Goal: Transaction & Acquisition: Register for event/course

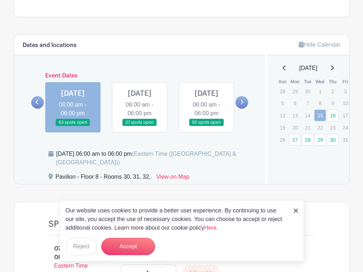
scroll to position [536, 0]
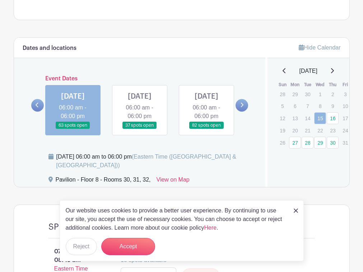
click at [73, 129] on link at bounding box center [73, 129] width 0 height 0
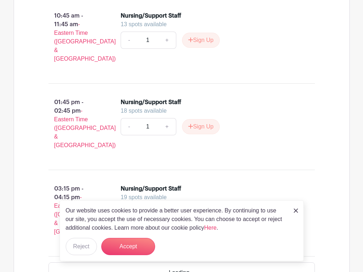
scroll to position [888, 0]
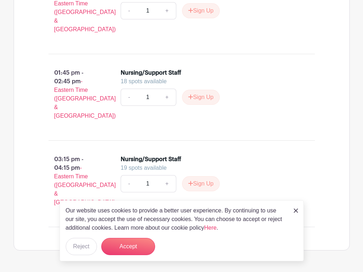
click at [292, 211] on div "Our website uses cookies to provide a better user experience. By continuing to …" at bounding box center [182, 230] width 244 height 61
click at [296, 211] on img at bounding box center [295, 210] width 4 height 4
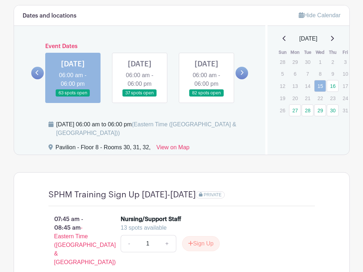
scroll to position [568, 0]
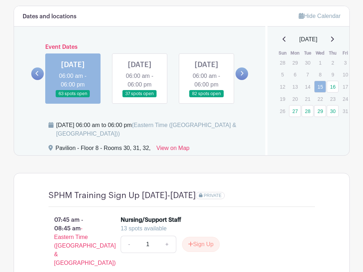
click at [140, 98] on link at bounding box center [140, 98] width 0 height 0
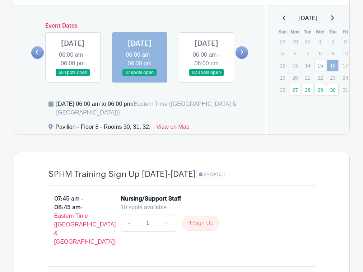
scroll to position [587, 0]
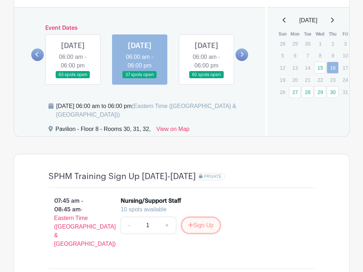
click at [196, 233] on button "Sign Up" at bounding box center [201, 225] width 38 height 15
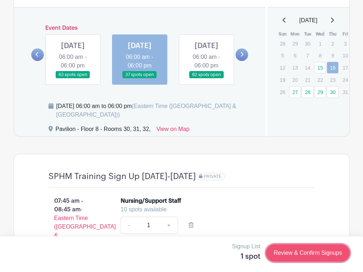
click at [304, 250] on link "Review & Confirm Signups" at bounding box center [307, 252] width 83 height 17
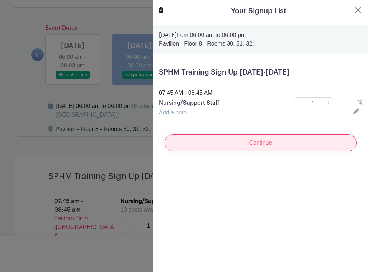
click at [277, 145] on input "Continue" at bounding box center [261, 142] width 192 height 17
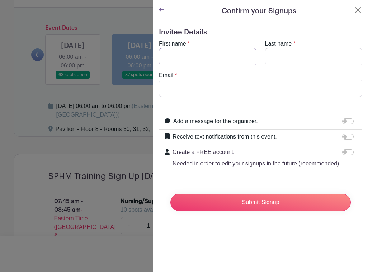
click at [211, 63] on input "First name" at bounding box center [208, 56] width 98 height 17
type input "[PERSON_NAME]"
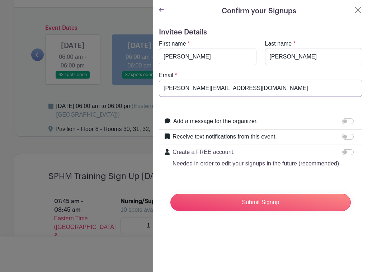
type input "[PERSON_NAME][EMAIL_ADDRESS][DOMAIN_NAME]"
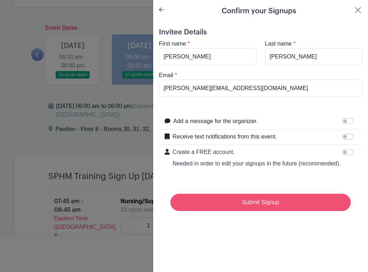
click at [284, 211] on input "Submit Signup" at bounding box center [260, 202] width 180 height 17
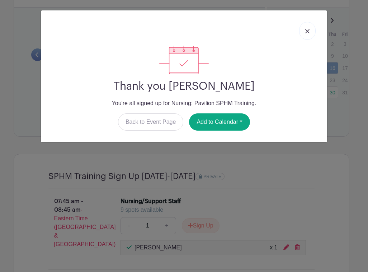
click at [309, 30] on img at bounding box center [307, 31] width 4 height 4
